Goal: Find contact information: Find contact information

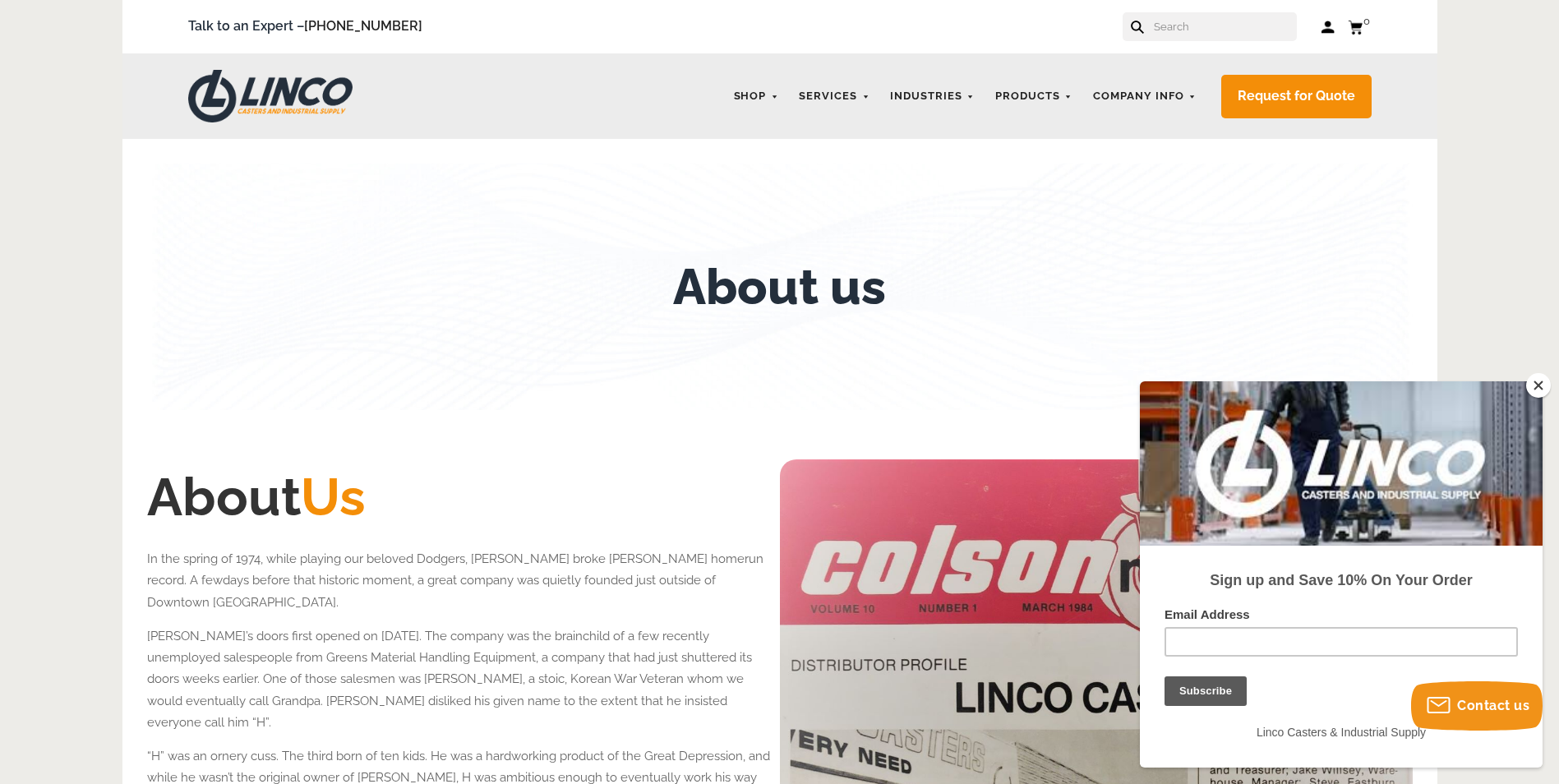
click at [1540, 384] on button "Close" at bounding box center [1538, 384] width 24 height 24
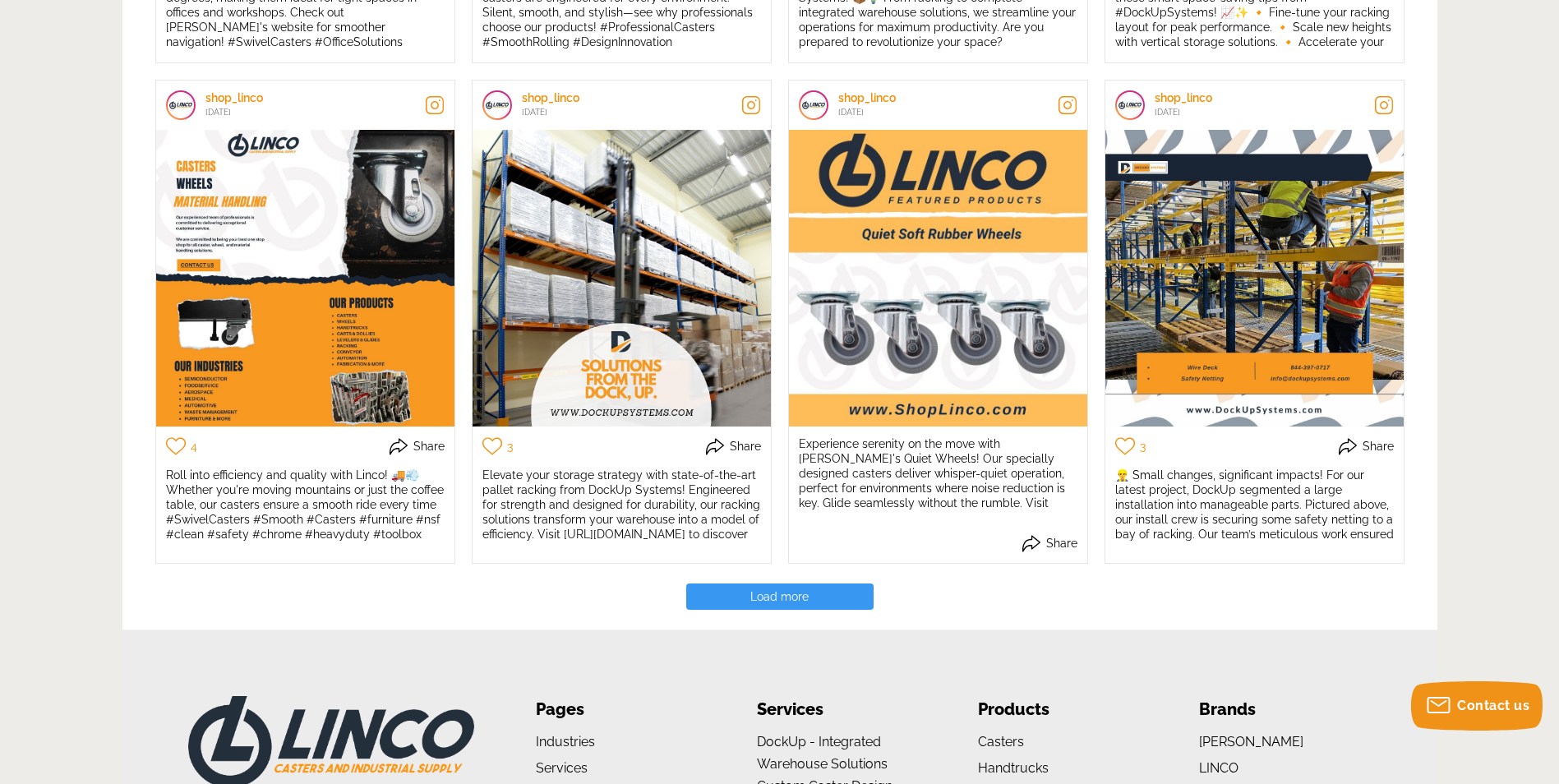
scroll to position [3613, 0]
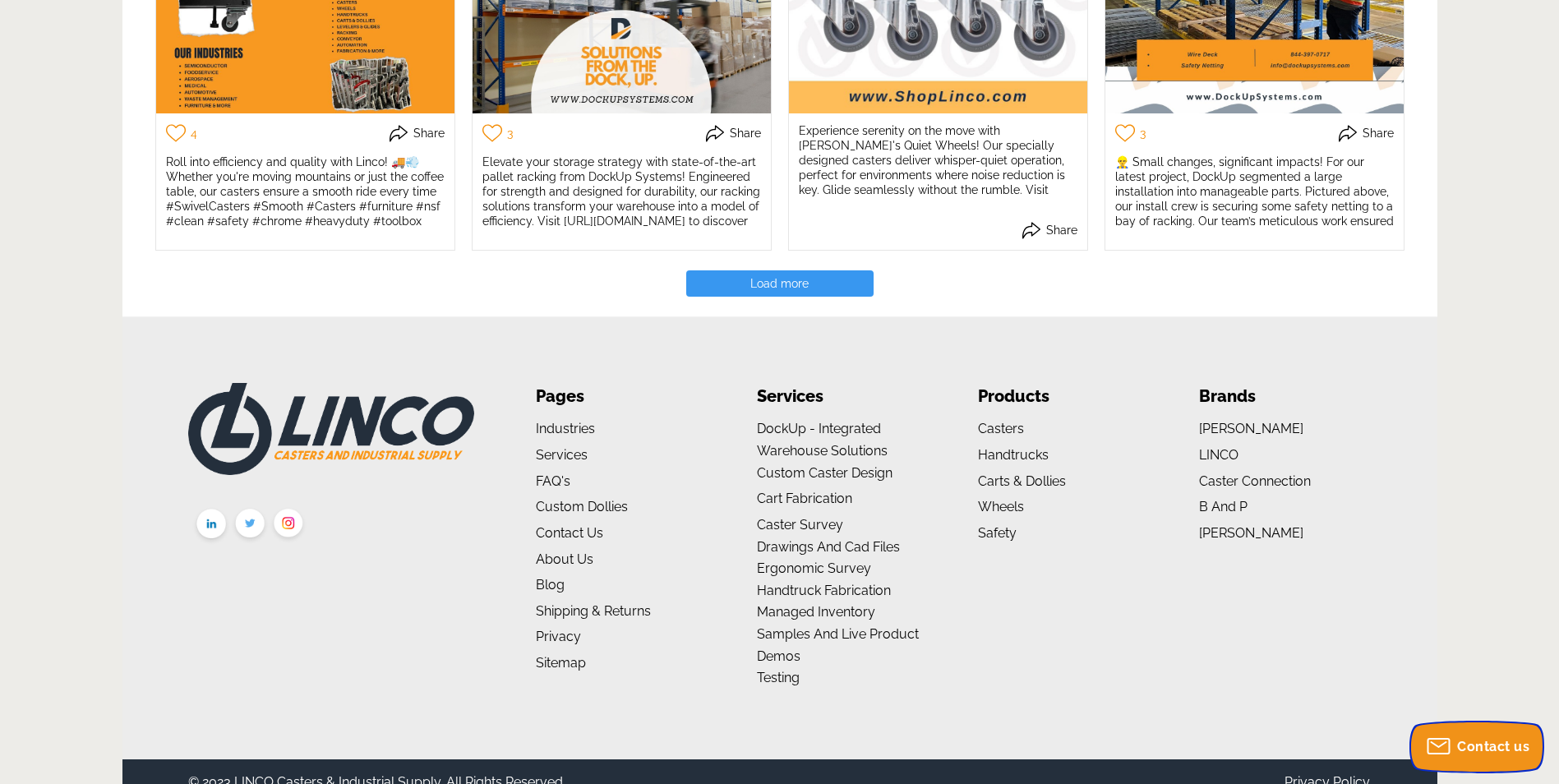
click at [1489, 748] on span "Contact us" at bounding box center [1493, 746] width 73 height 15
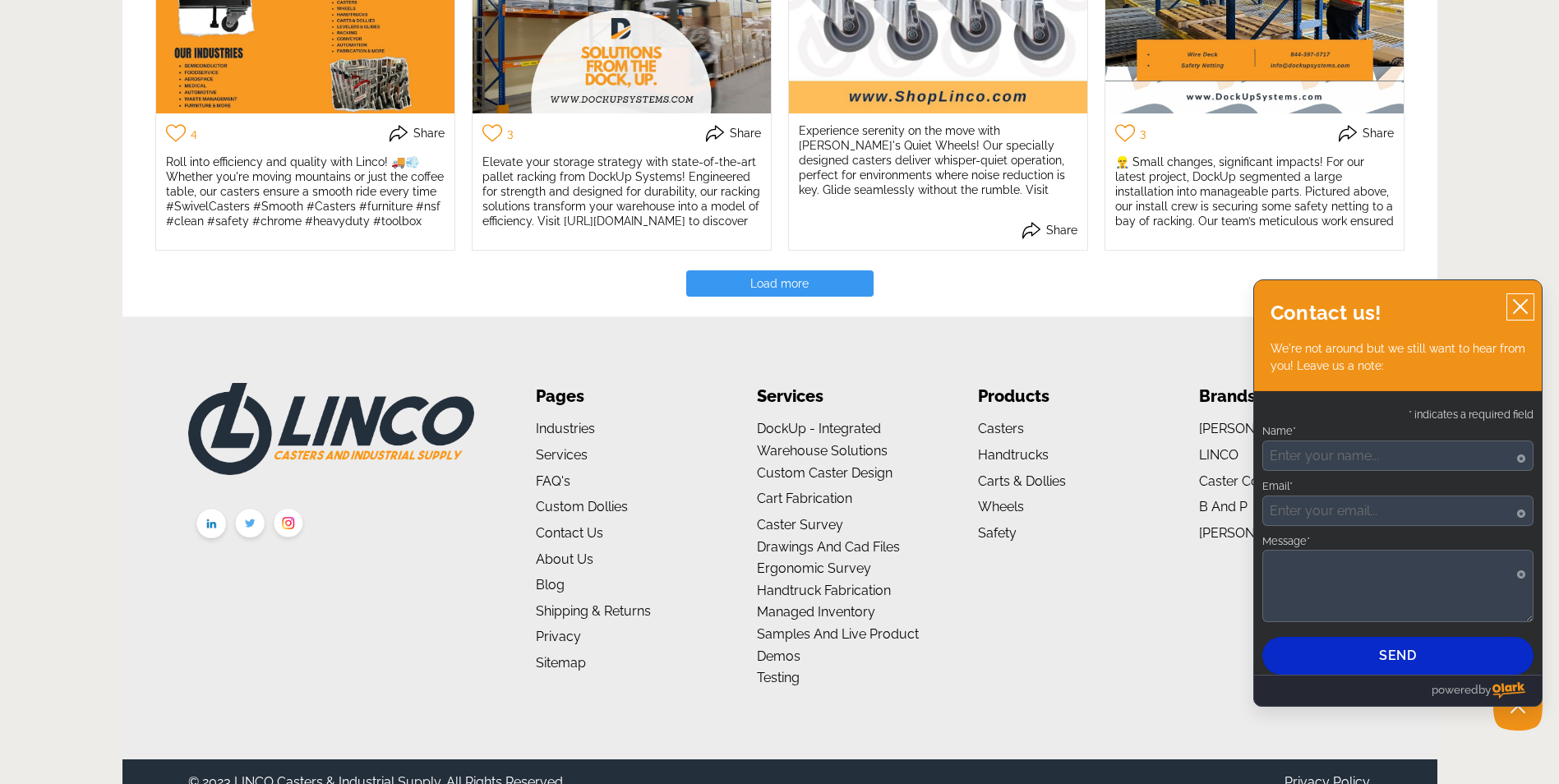
click at [1524, 302] on icon "close chatbox" at bounding box center [1520, 307] width 14 height 14
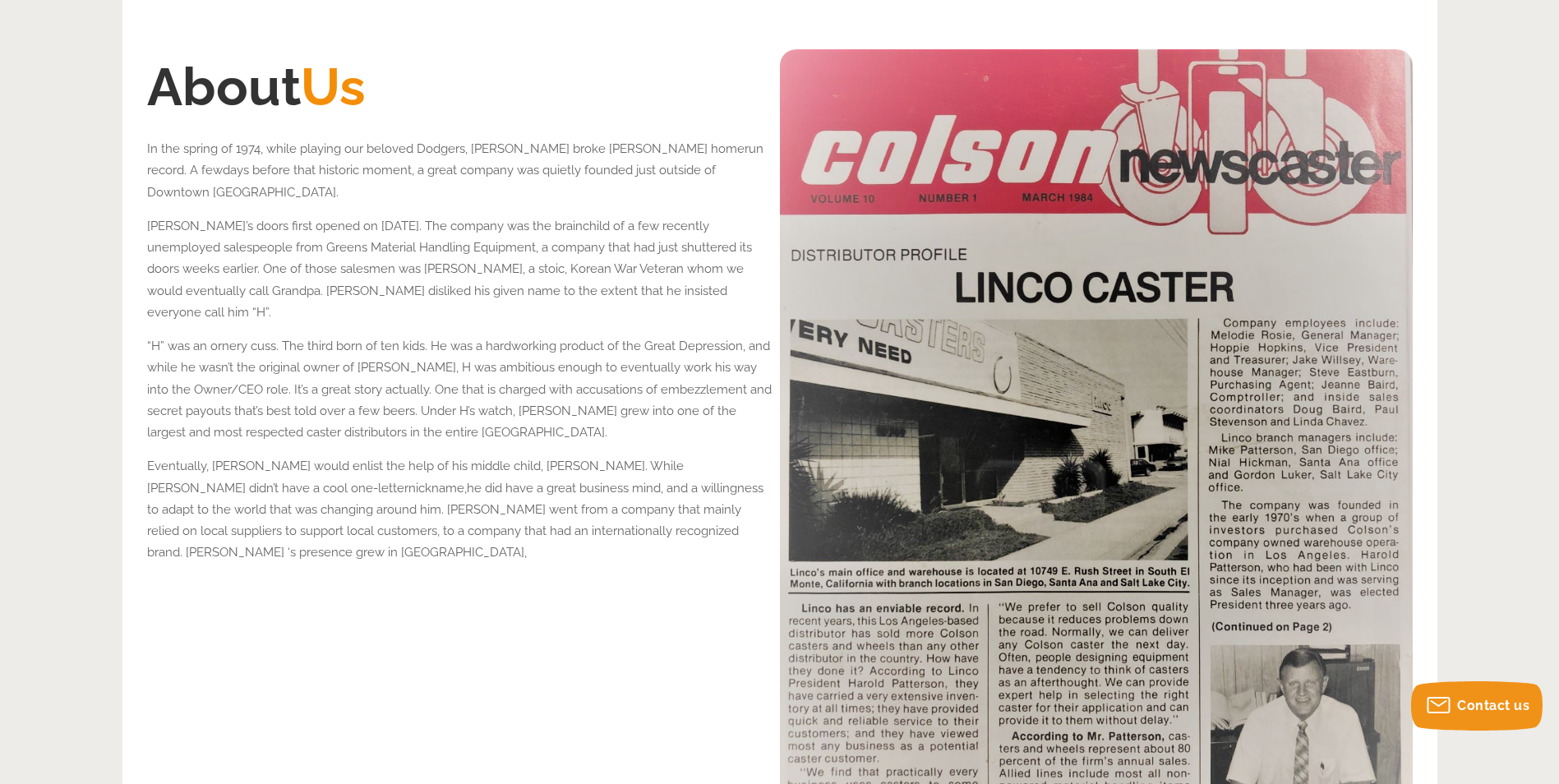
scroll to position [0, 0]
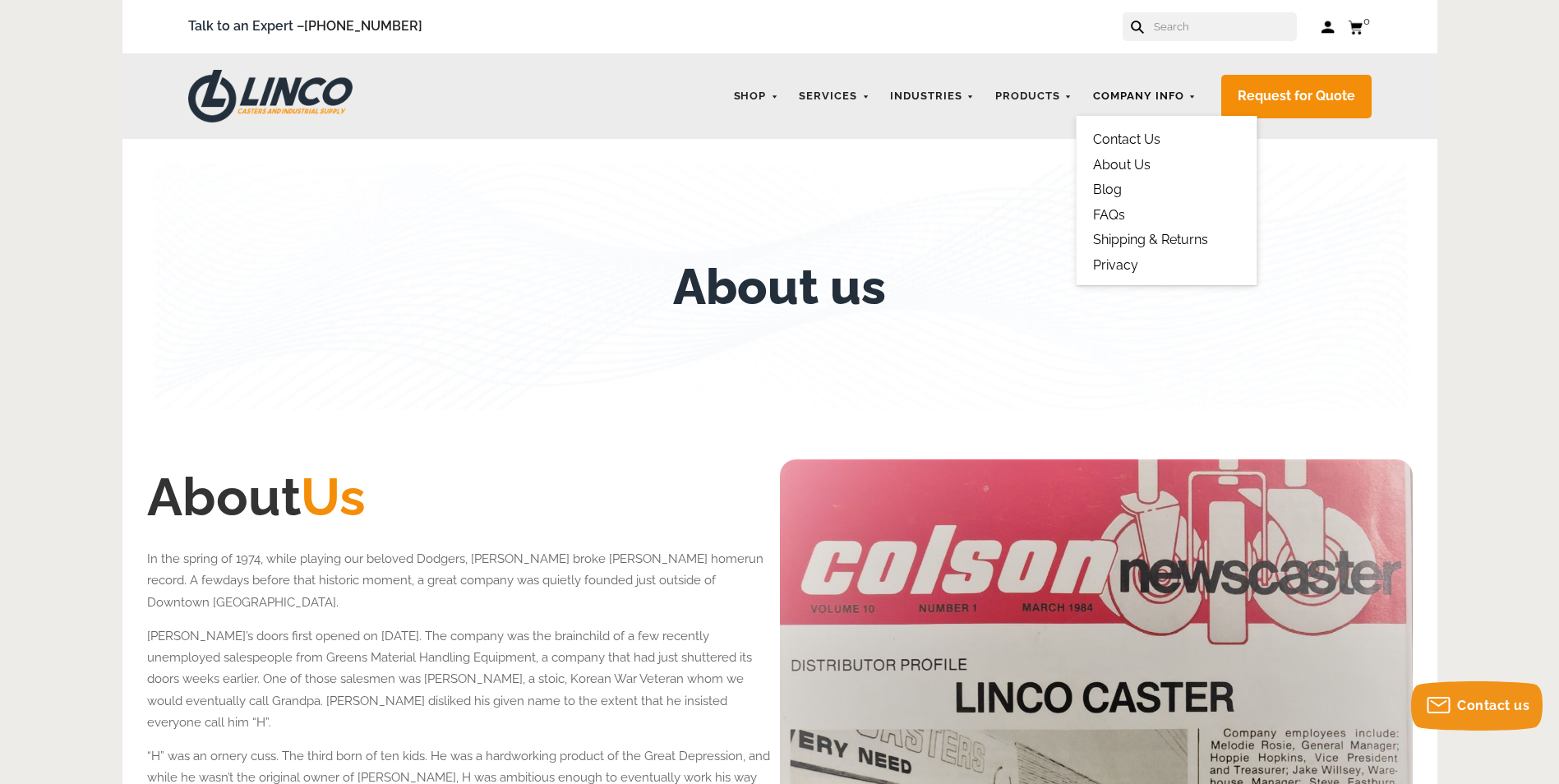
click at [1127, 92] on link "Company Info" at bounding box center [1145, 96] width 120 height 32
click at [1132, 135] on link "Contact Us" at bounding box center [1127, 139] width 68 height 15
